Goal: Check status: Check status

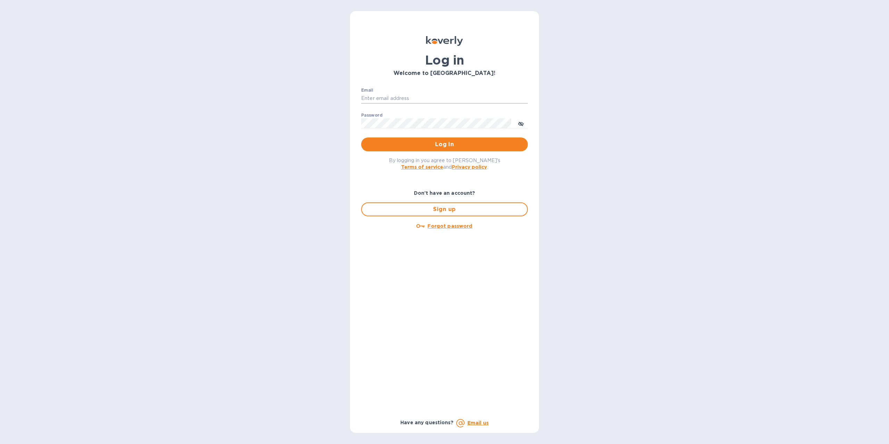
click at [401, 95] on input "Email" at bounding box center [444, 98] width 167 height 10
type input "rammsolutions8@gmail.com"
click at [361, 137] on button "Log in" at bounding box center [444, 144] width 167 height 14
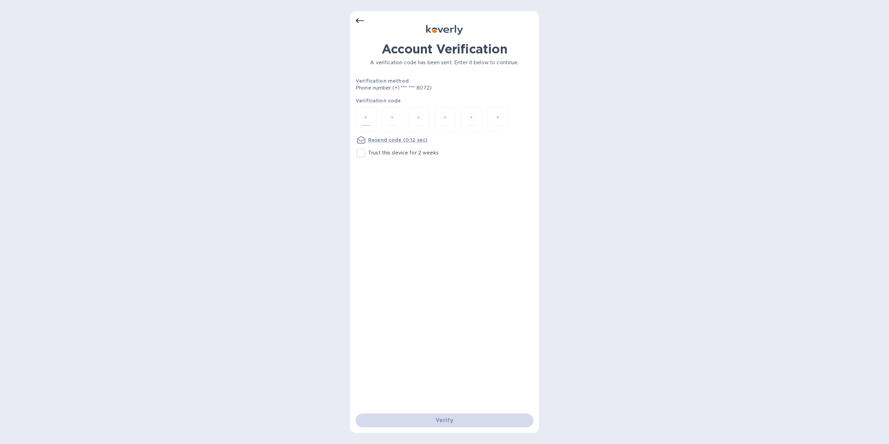
click at [367, 115] on input "number" at bounding box center [365, 119] width 9 height 13
click at [365, 151] on input "Trust this device for 2 weeks" at bounding box center [360, 153] width 15 height 15
checkbox input "true"
click at [370, 122] on input "number" at bounding box center [365, 119] width 9 height 13
type input "1"
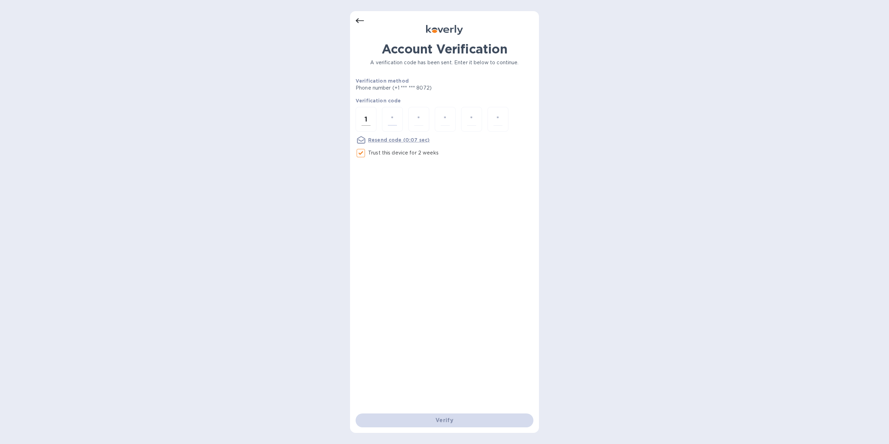
type input "1"
type input "9"
type input "3"
type input "7"
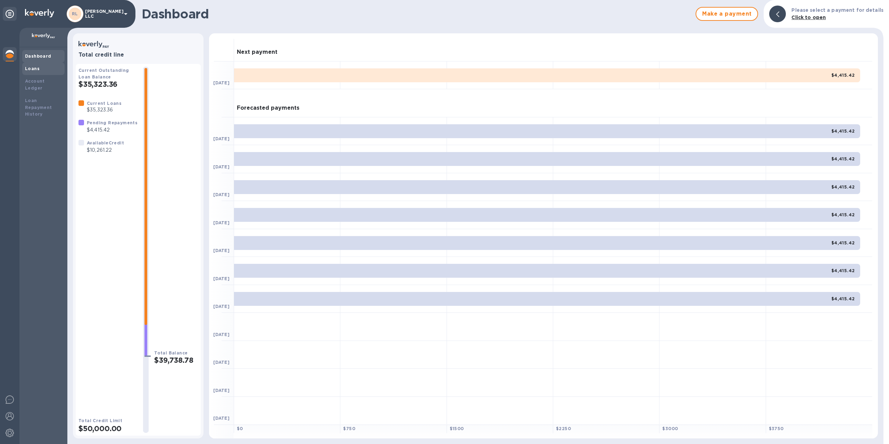
click at [34, 66] on b "Loans" at bounding box center [32, 68] width 15 height 5
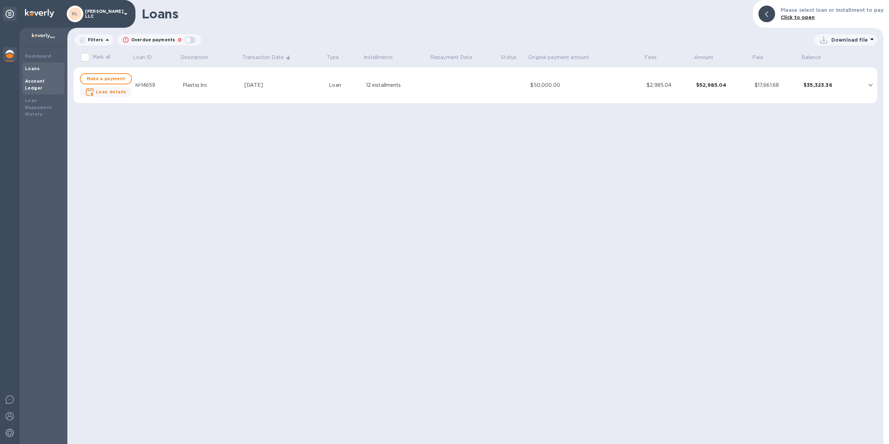
click at [40, 78] on div "Account Ledger" at bounding box center [43, 85] width 37 height 14
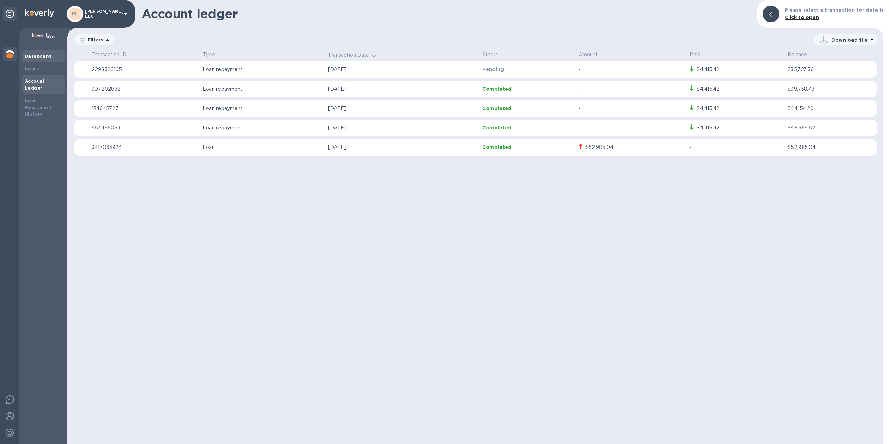
click at [45, 56] on b "Dashboard" at bounding box center [38, 55] width 26 height 5
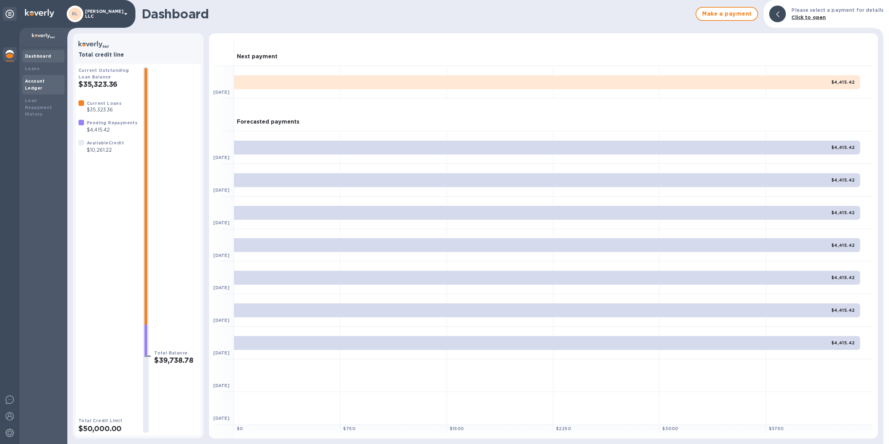
click at [34, 81] on b "Account Ledger" at bounding box center [35, 84] width 20 height 12
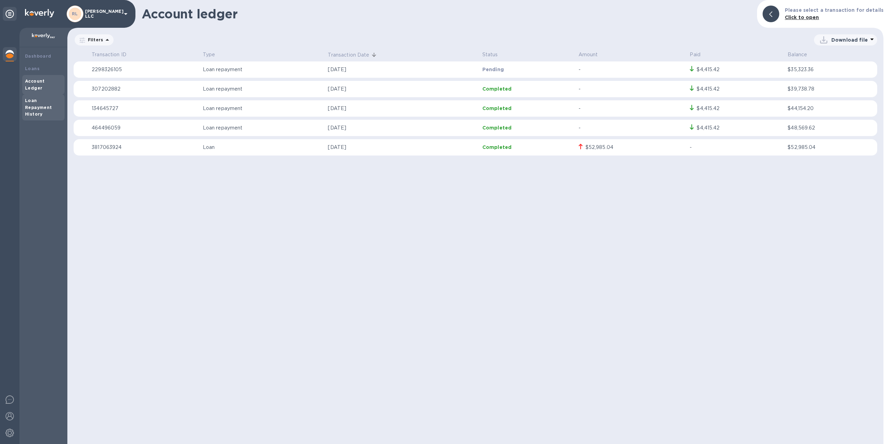
click at [32, 102] on b "Loan Repayment History" at bounding box center [38, 107] width 27 height 19
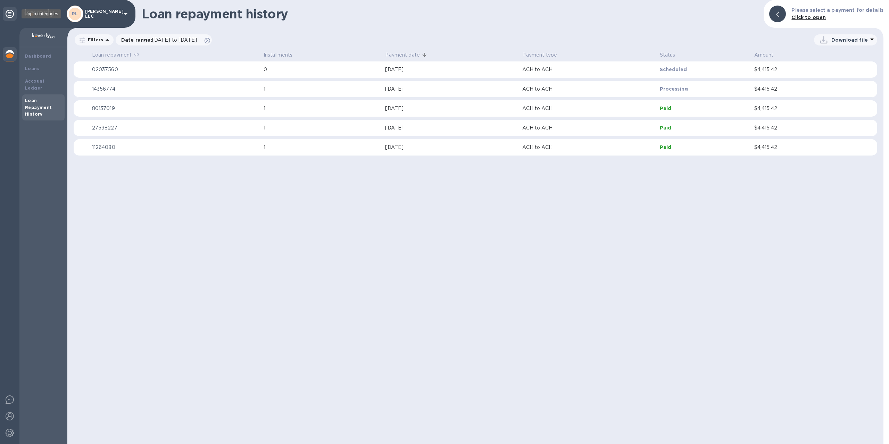
click at [11, 11] on icon at bounding box center [10, 14] width 8 height 8
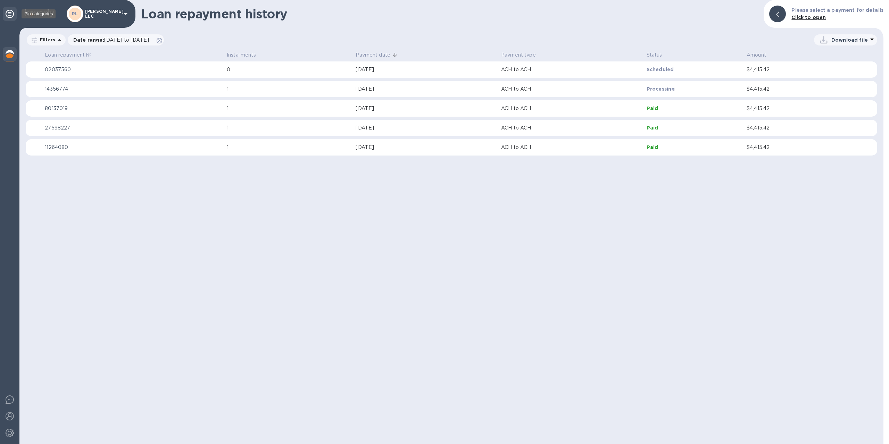
click at [11, 11] on icon at bounding box center [10, 14] width 8 height 8
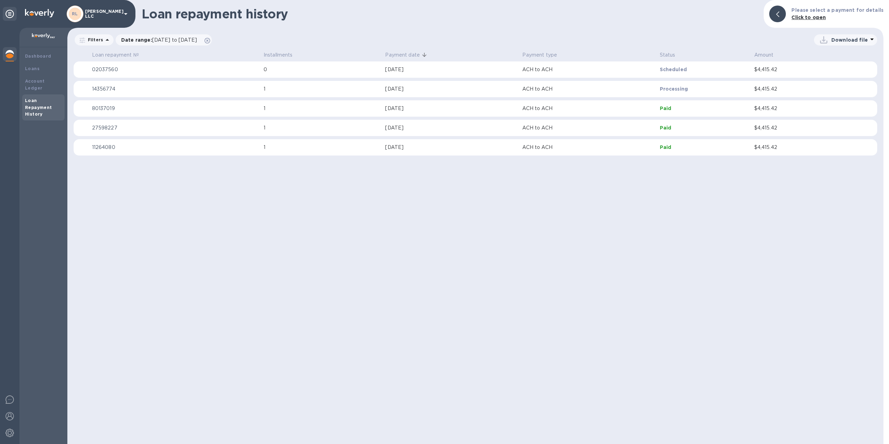
click at [817, 18] on b "Click to open" at bounding box center [808, 18] width 34 height 6
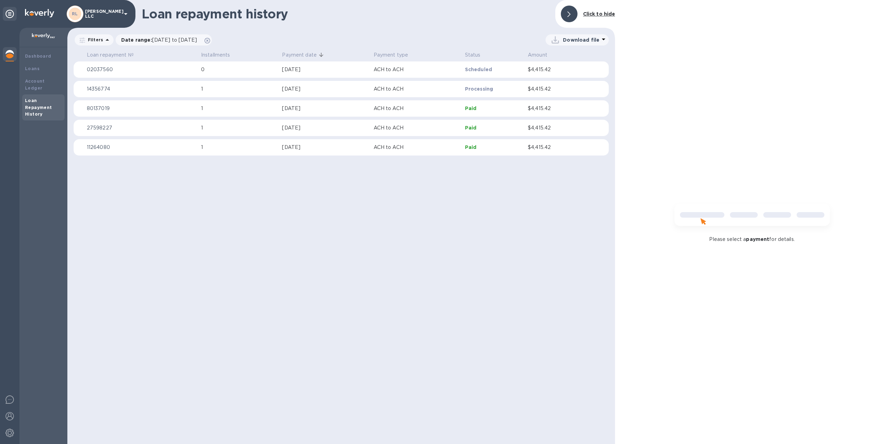
click at [124, 13] on icon at bounding box center [125, 14] width 3 height 2
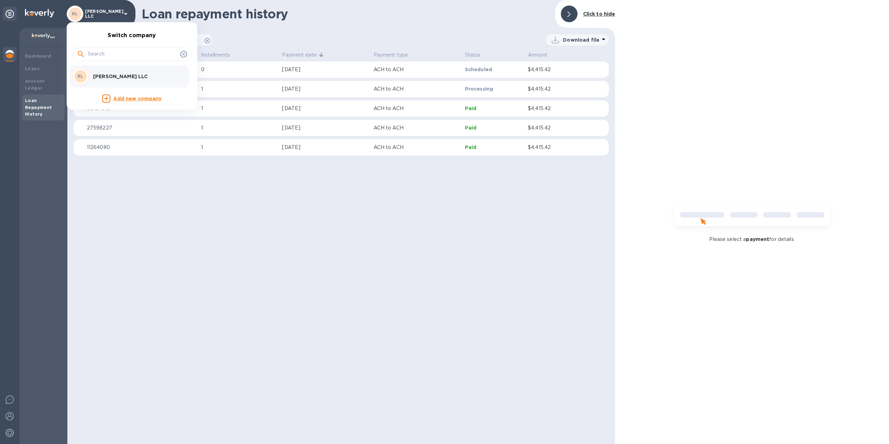
click at [143, 234] on div at bounding box center [444, 222] width 889 height 444
click at [143, 234] on div "Switch company [PERSON_NAME] LLC Add new company" at bounding box center [444, 222] width 889 height 444
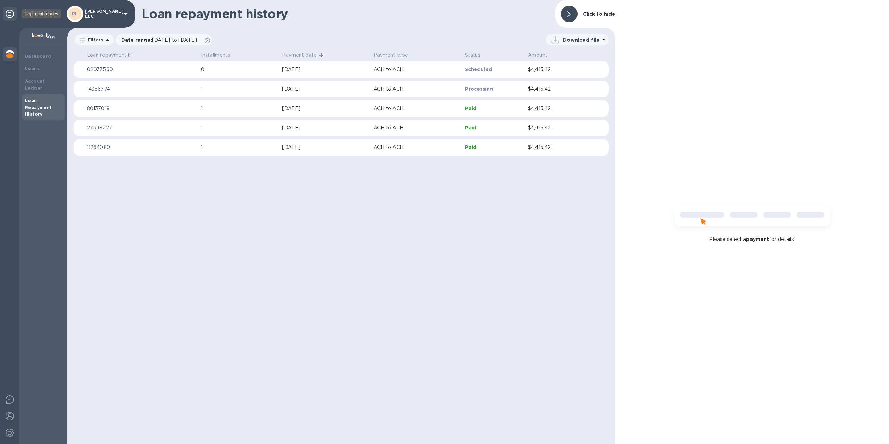
click at [10, 12] on icon at bounding box center [10, 14] width 8 height 8
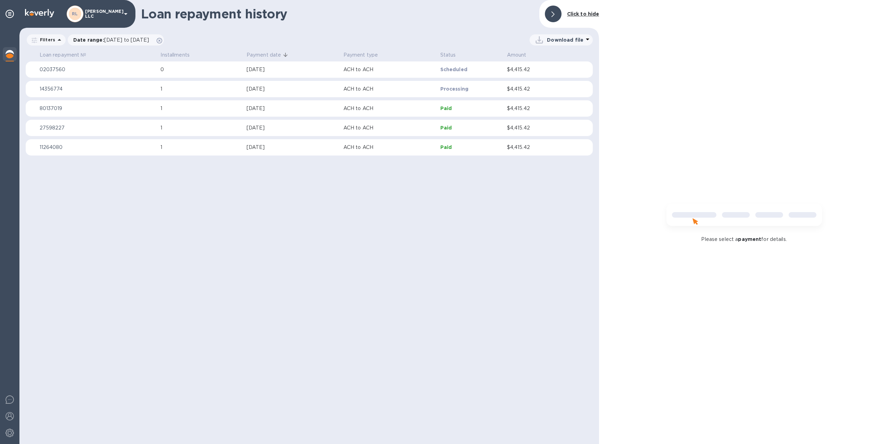
click at [580, 13] on b "Click to hide" at bounding box center [583, 14] width 32 height 6
